Goal: Task Accomplishment & Management: Complete application form

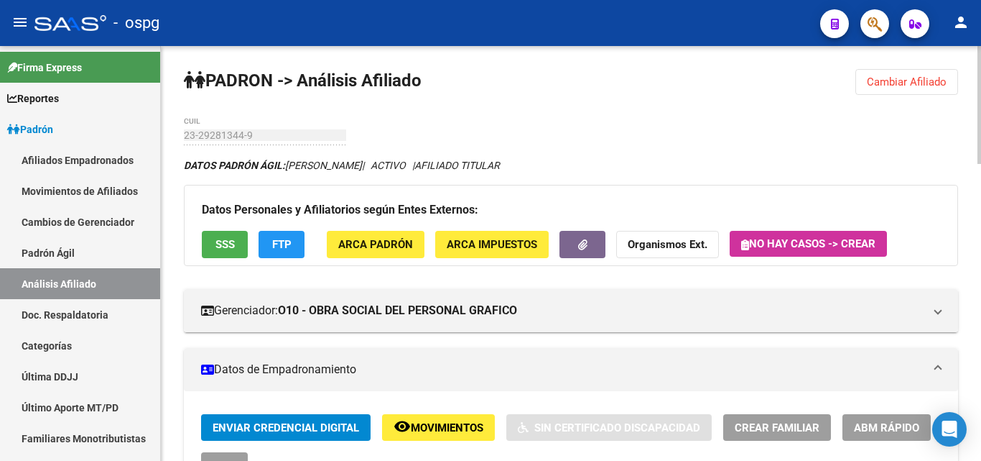
click at [931, 83] on span "Cambiar Afiliado" at bounding box center [907, 81] width 80 height 13
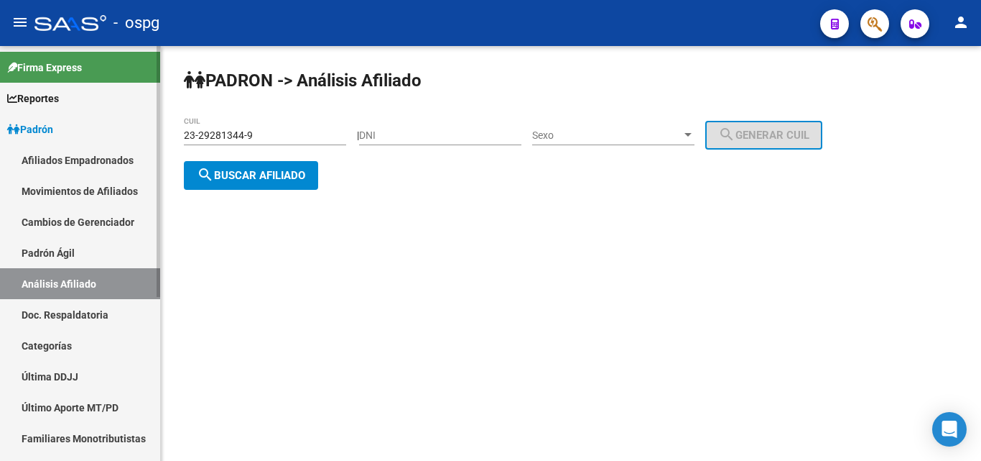
drag, startPoint x: 288, startPoint y: 135, endPoint x: 0, endPoint y: 75, distance: 294.2
click at [0, 75] on mat-sidenav-container "Firma Express Reportes Ingresos Devengados Análisis Histórico Detalles Transfer…" at bounding box center [490, 253] width 981 height 415
type input "20-45308407-9"
click at [254, 178] on span "search Buscar afiliado" at bounding box center [251, 175] width 108 height 13
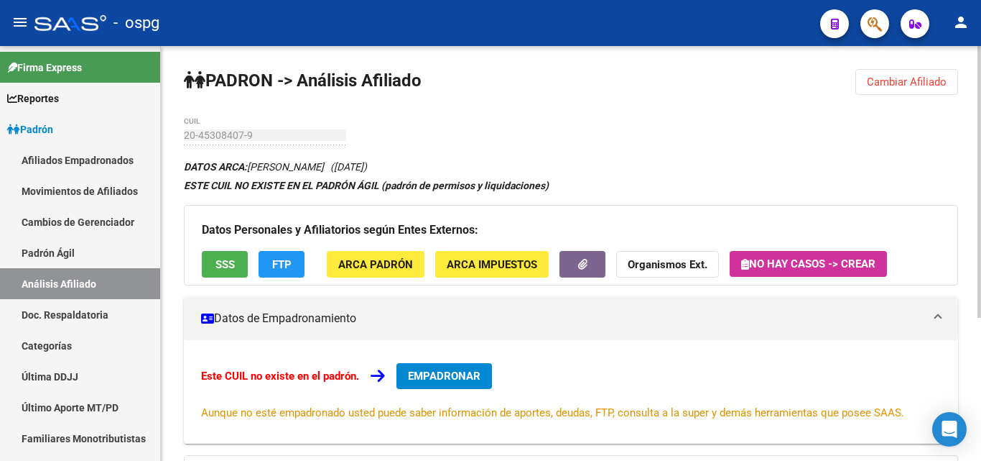
click at [458, 354] on div "Este CUIL no existe en el padrón. EMPADRONAR Aunque no esté empadronado usted p…" at bounding box center [571, 391] width 775 height 103
click at [456, 381] on span "EMPADRONAR" at bounding box center [444, 375] width 73 height 13
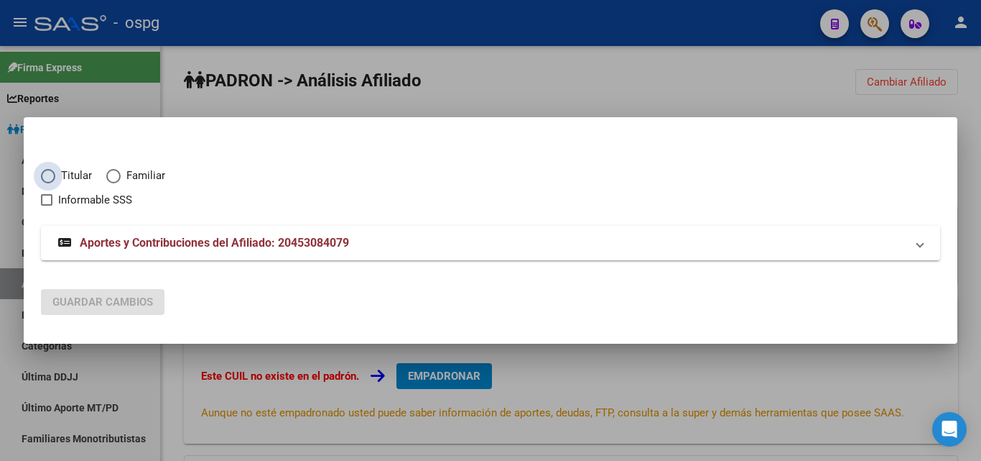
click at [51, 179] on span "Elija una opción" at bounding box center [48, 176] width 14 height 14
click at [51, 179] on input "Titular" at bounding box center [48, 176] width 14 height 14
radio input "true"
checkbox input "true"
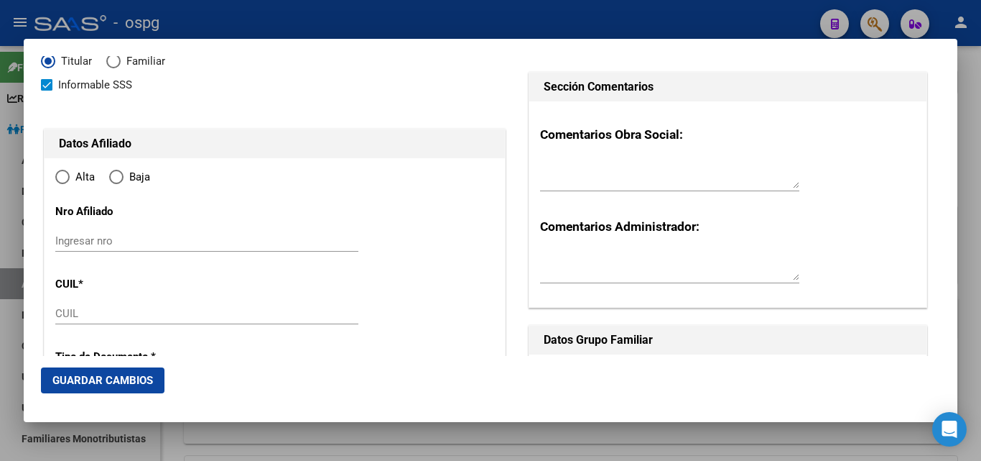
type input "20-45308407-9"
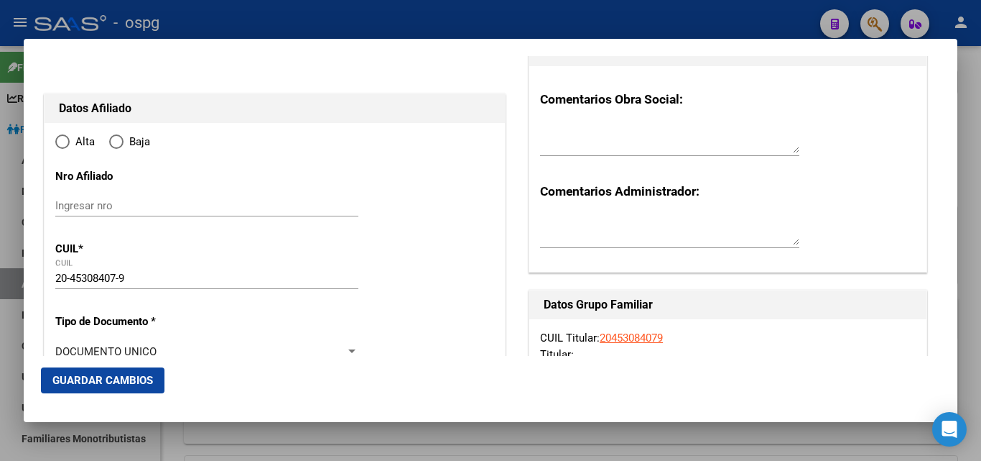
type input "45308407"
type input "[PERSON_NAME]"
type input "[DATE]"
type input "[PERSON_NAME]"
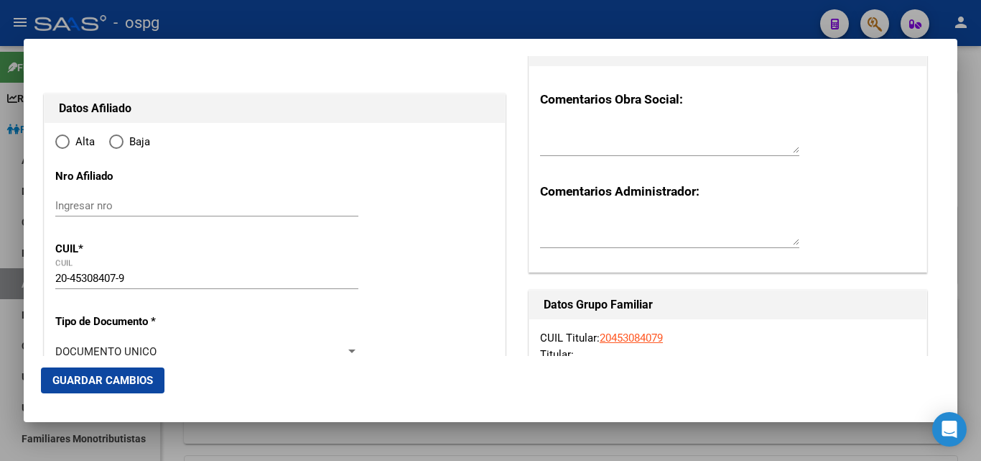
type input "1667"
type input "LAS CASUARINAS"
type input "377"
radio input "true"
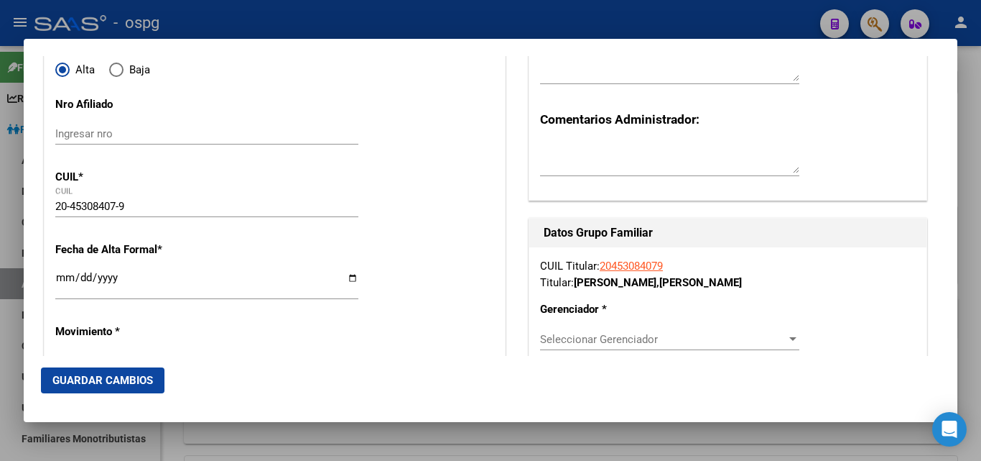
click at [63, 277] on input "Ingresar fecha" at bounding box center [206, 283] width 303 height 23
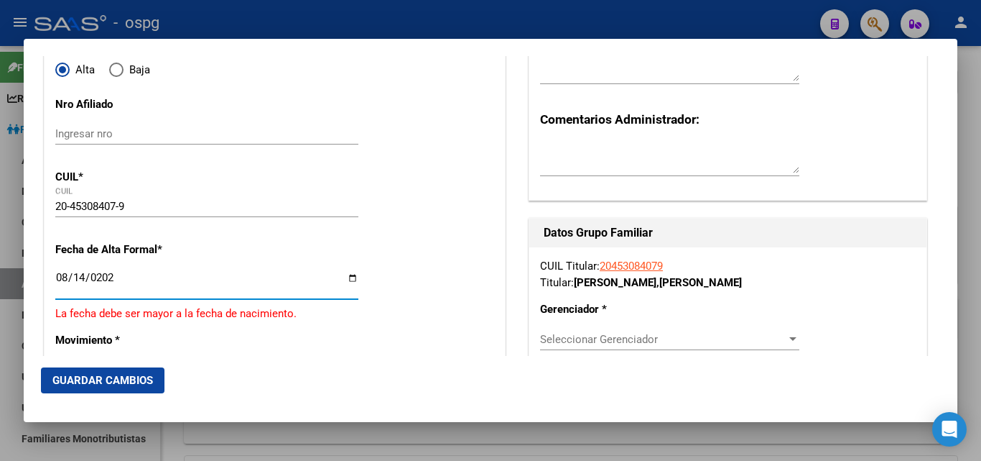
type input "[DATE]"
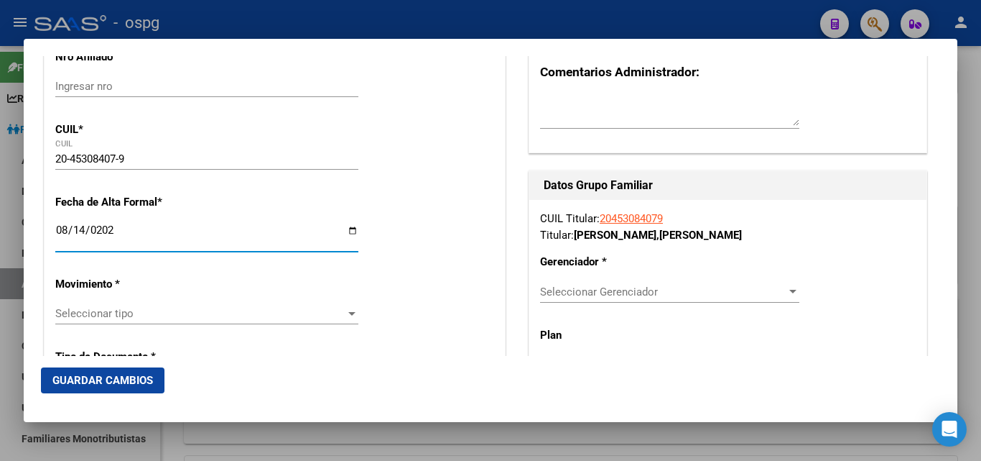
scroll to position [216, 0]
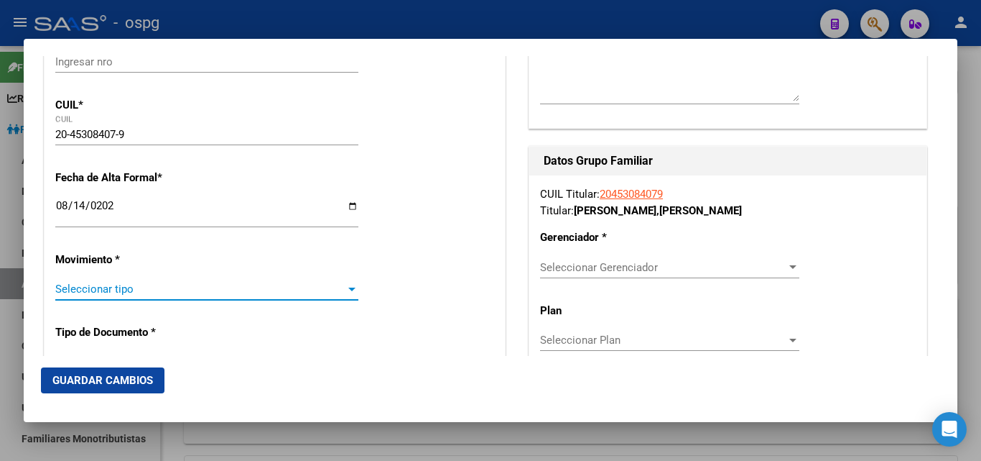
drag, startPoint x: 251, startPoint y: 290, endPoint x: 244, endPoint y: 294, distance: 7.4
click at [244, 294] on span "Seleccionar tipo" at bounding box center [200, 288] width 290 height 13
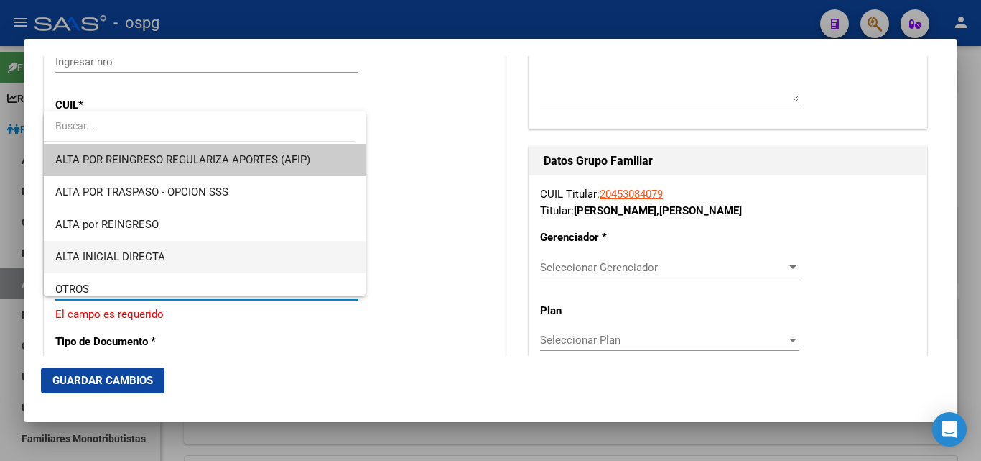
click at [175, 253] on span "ALTA INICIAL DIRECTA" at bounding box center [204, 257] width 299 height 32
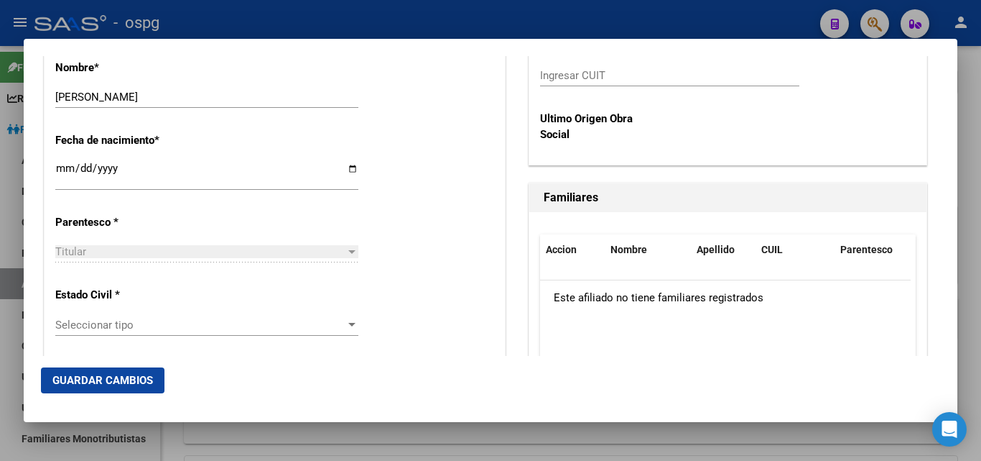
scroll to position [790, 0]
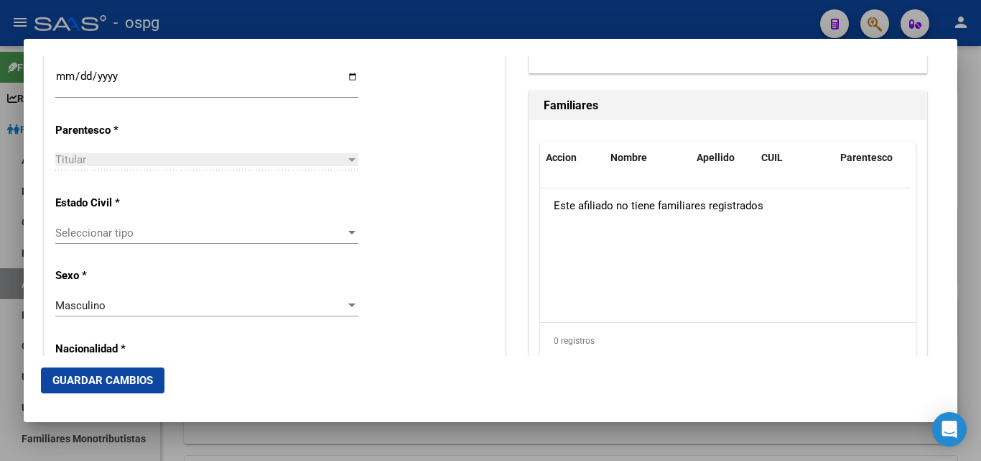
click at [124, 241] on div "Seleccionar tipo Seleccionar tipo" at bounding box center [206, 233] width 303 height 22
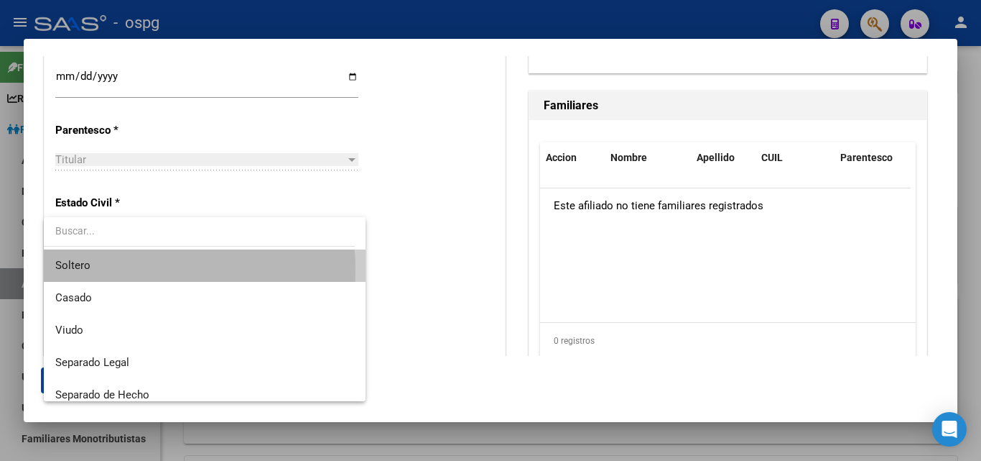
click at [104, 269] on span "Soltero" at bounding box center [204, 265] width 299 height 32
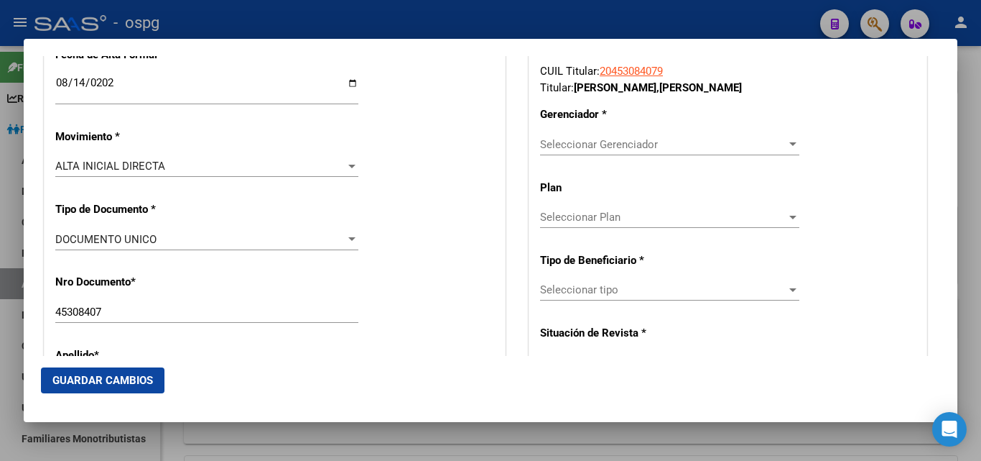
scroll to position [356, 0]
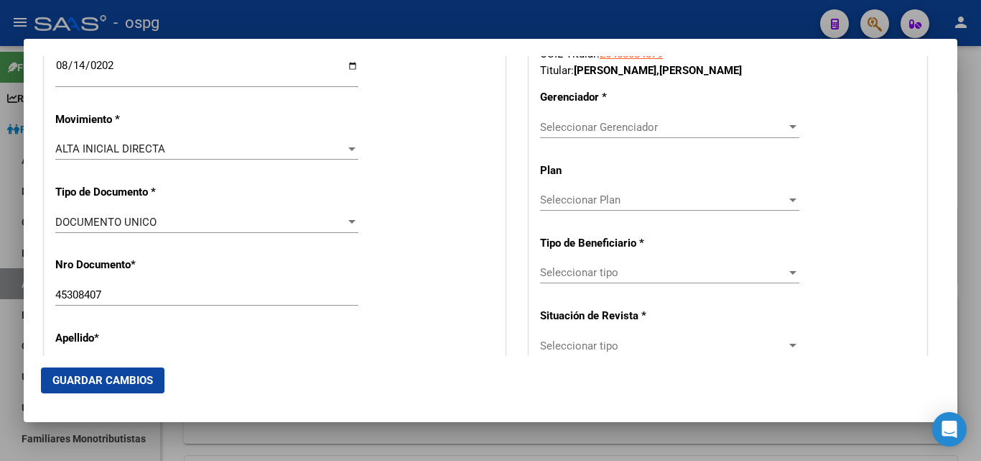
click at [702, 128] on span "Seleccionar Gerenciador" at bounding box center [663, 127] width 246 height 13
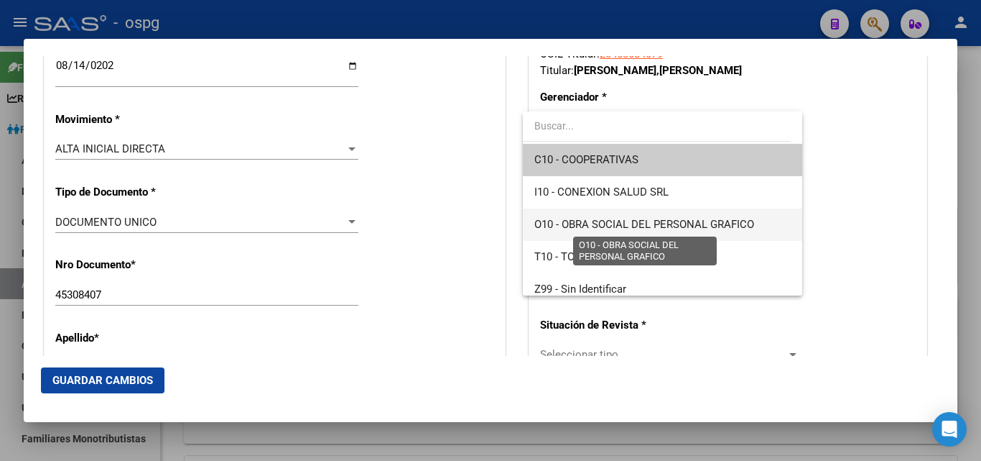
click at [650, 226] on span "O10 - OBRA SOCIAL DEL PERSONAL GRAFICO" at bounding box center [645, 224] width 220 height 13
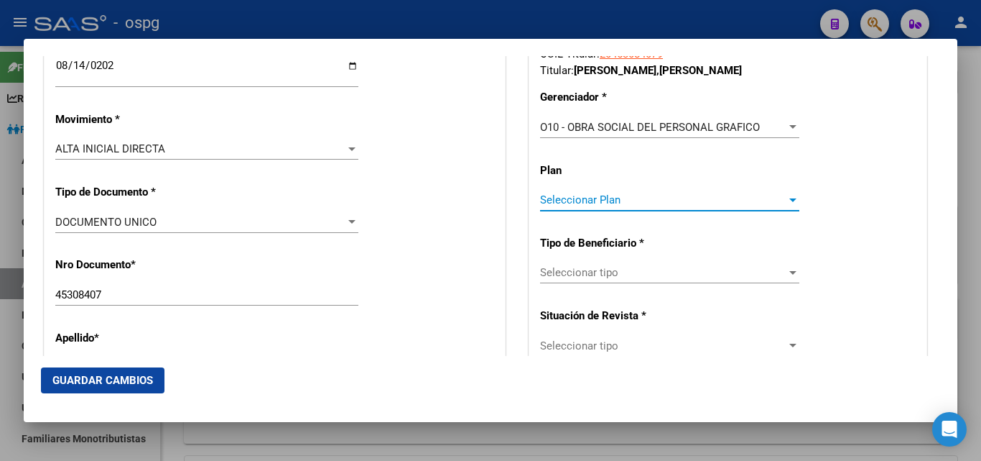
click at [623, 198] on span "Seleccionar Plan" at bounding box center [663, 199] width 246 height 13
drag, startPoint x: 884, startPoint y: 238, endPoint x: 729, endPoint y: 262, distance: 157.8
click at [849, 241] on div at bounding box center [490, 230] width 981 height 461
click at [660, 277] on span "Seleccionar tipo" at bounding box center [663, 272] width 246 height 13
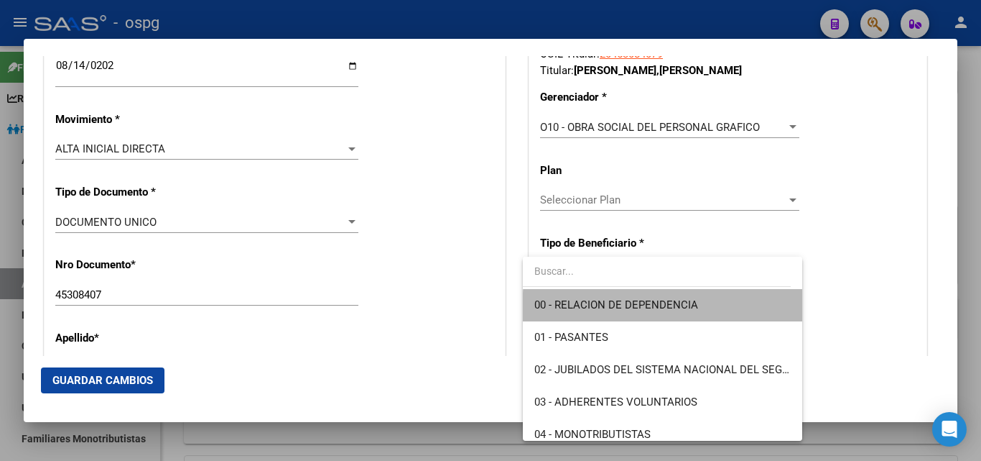
click at [732, 318] on span "00 - RELACION DE DEPENDENCIA" at bounding box center [663, 305] width 256 height 32
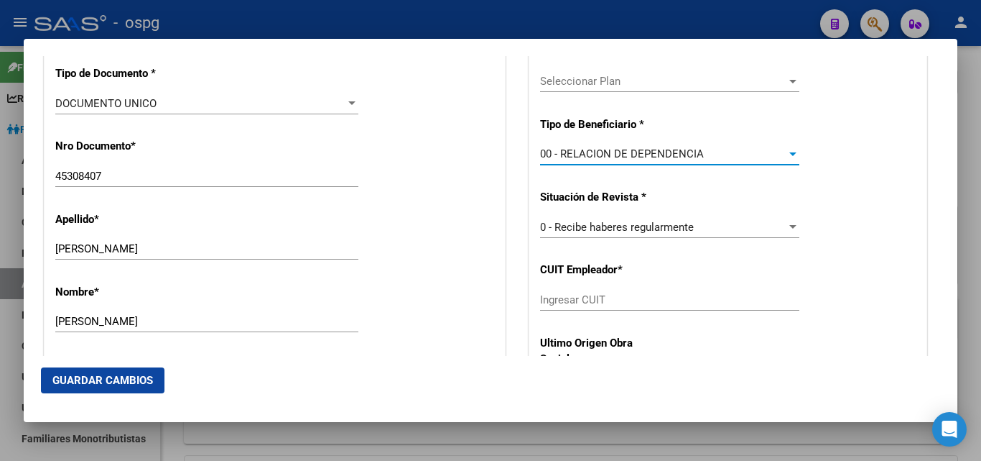
scroll to position [499, 0]
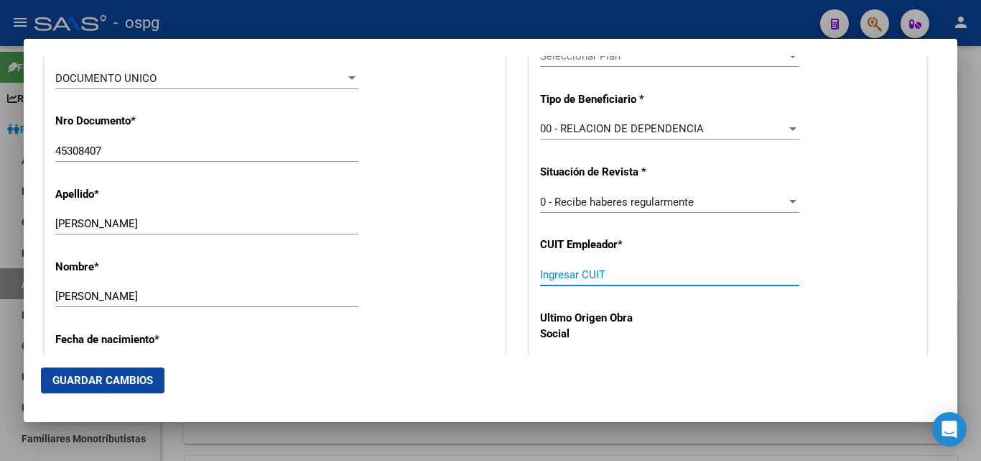
click at [690, 279] on input "Ingresar CUIT" at bounding box center [669, 274] width 259 height 13
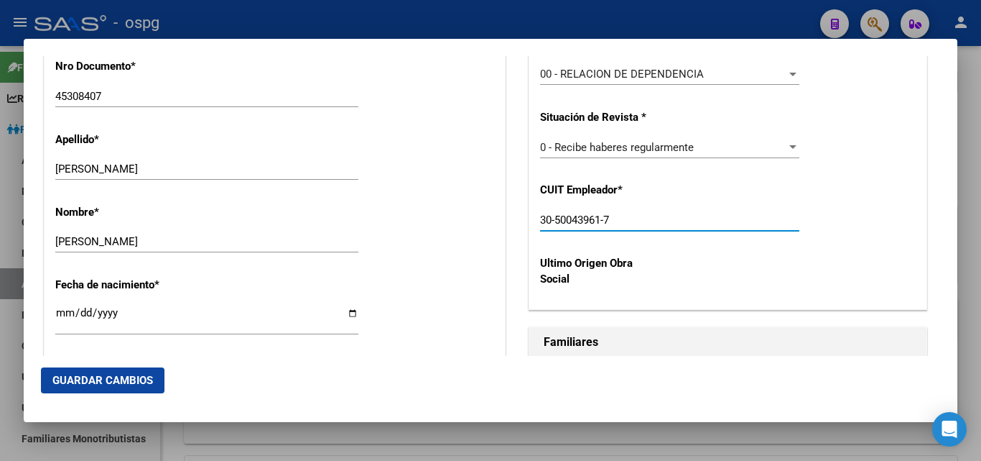
scroll to position [715, 0]
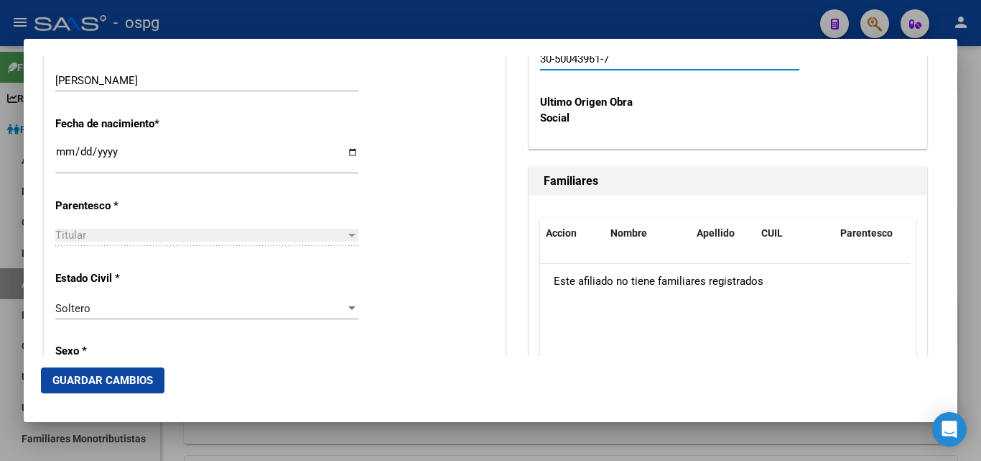
type input "30-50043961-7"
click at [106, 381] on span "Guardar Cambios" at bounding box center [102, 380] width 101 height 13
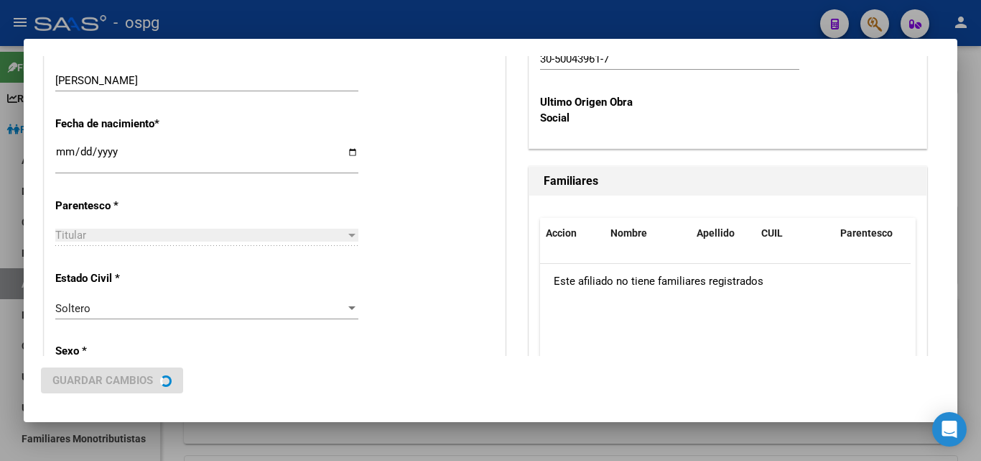
scroll to position [0, 0]
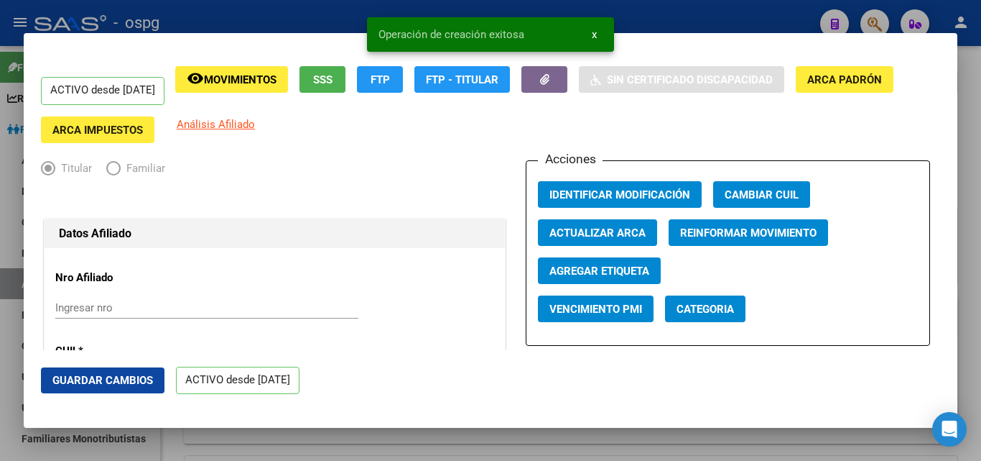
click at [978, 135] on div at bounding box center [490, 230] width 981 height 461
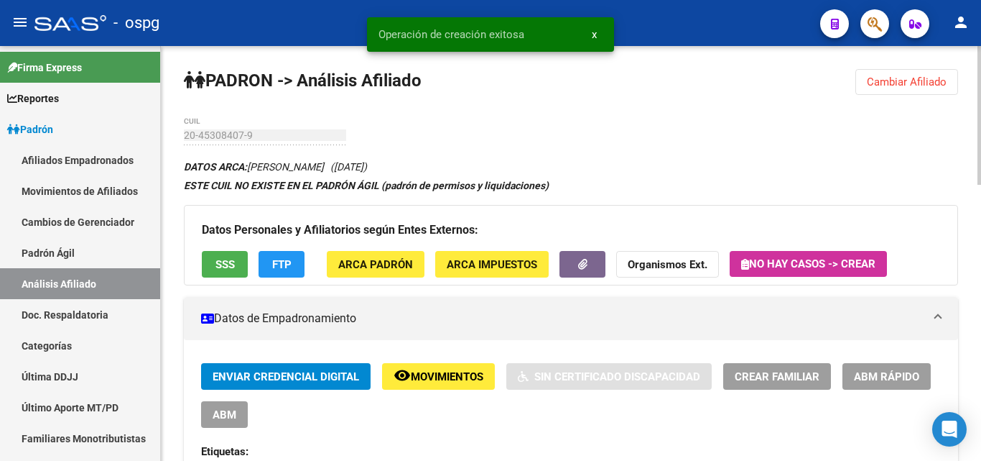
click at [904, 73] on button "Cambiar Afiliado" at bounding box center [907, 82] width 103 height 26
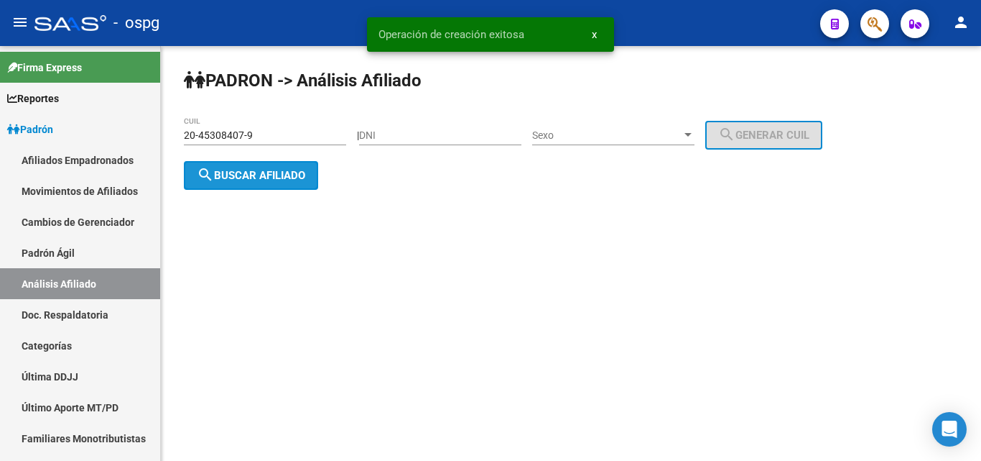
click at [252, 182] on button "search Buscar afiliado" at bounding box center [251, 175] width 134 height 29
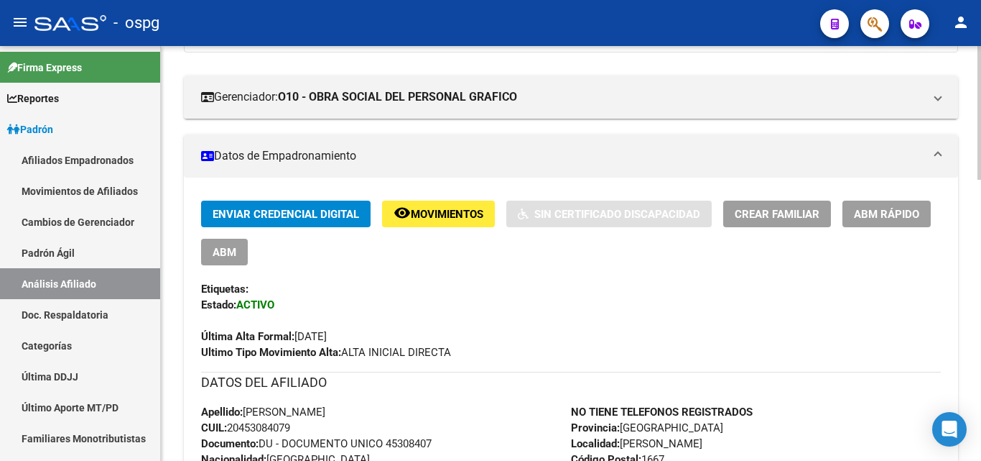
scroll to position [216, 0]
